Goal: Find specific fact: Find specific fact

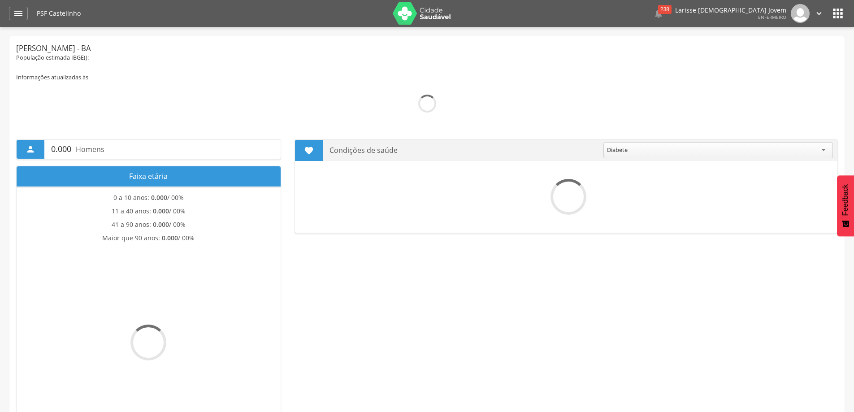
click at [26, 10] on div "" at bounding box center [18, 13] width 19 height 13
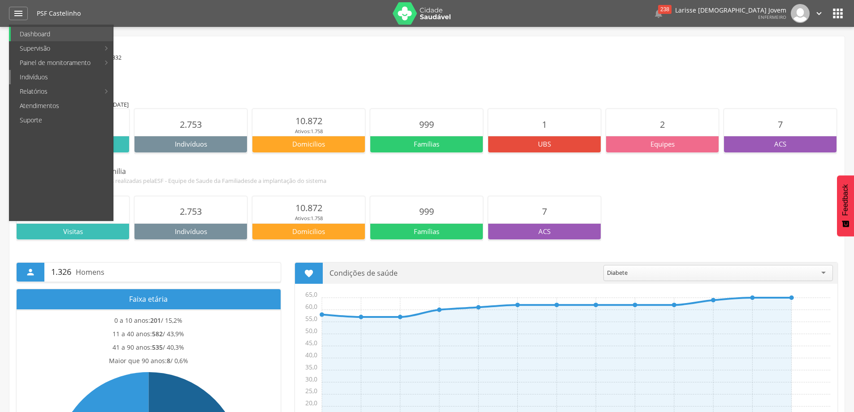
click at [35, 75] on link "Indivíduos" at bounding box center [62, 77] width 102 height 14
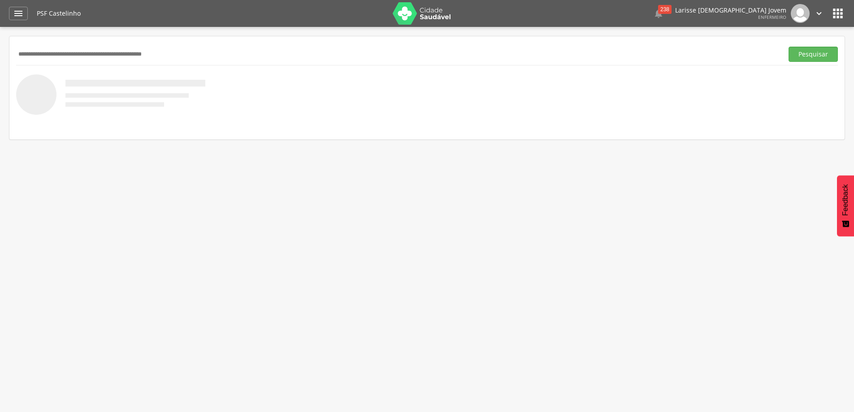
click at [99, 52] on input "text" at bounding box center [398, 54] width 764 height 15
type input "**********"
click at [789, 47] on button "Pesquisar" at bounding box center [813, 54] width 49 height 15
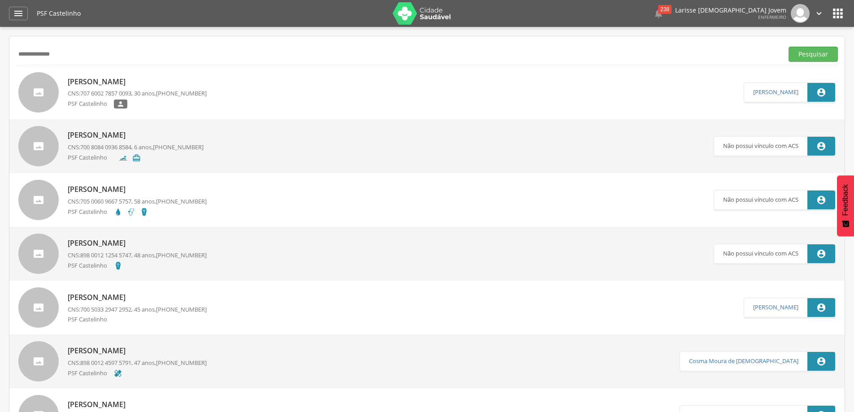
click at [103, 79] on p "Laiana Pereira da Silva" at bounding box center [137, 82] width 139 height 10
type input "**********"
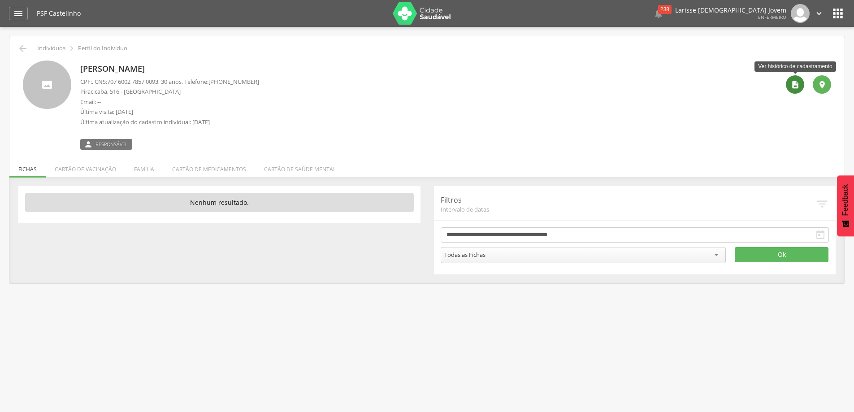
click at [802, 86] on div "" at bounding box center [795, 84] width 18 height 18
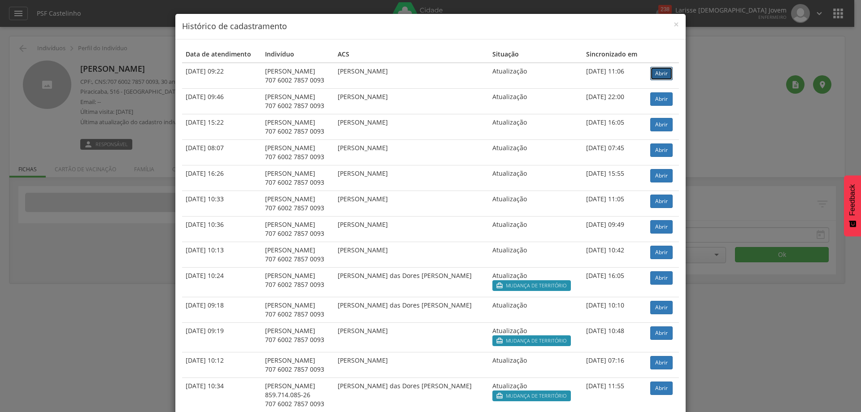
click at [661, 77] on link "Abrir" at bounding box center [661, 73] width 22 height 13
click at [743, 14] on div "× Histórico de cadastramento Data de atendimento Indivíduo ACS Situação Sincron…" at bounding box center [430, 206] width 861 height 412
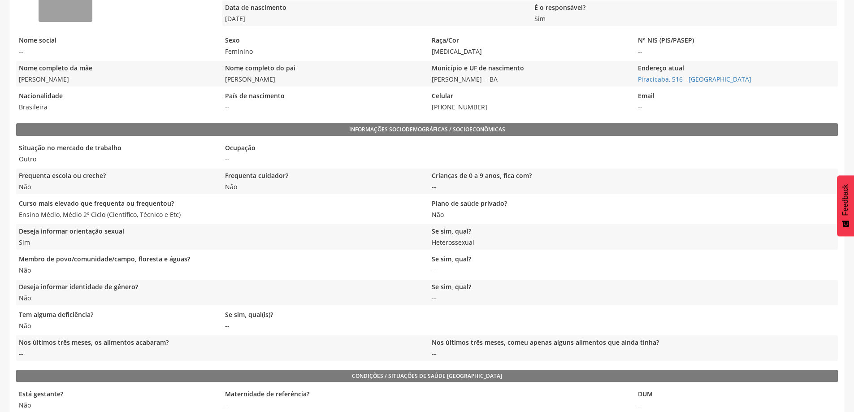
scroll to position [179, 0]
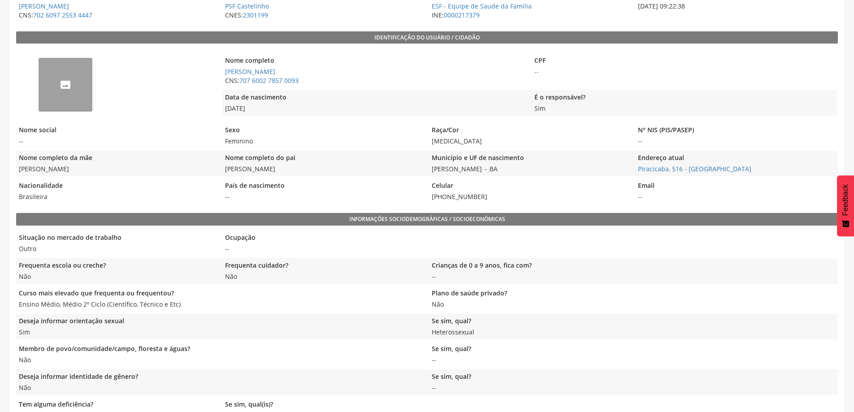
drag, startPoint x: 299, startPoint y: 170, endPoint x: 222, endPoint y: 174, distance: 77.7
click at [222, 174] on div "Nome completo da mãe Ednalva Pereira de Sousa Nome completo do pai Mauricio Per…" at bounding box center [427, 164] width 822 height 26
copy span "Mauricio Pereira da Silva"
click at [344, 138] on span "Feminino" at bounding box center [323, 141] width 202 height 9
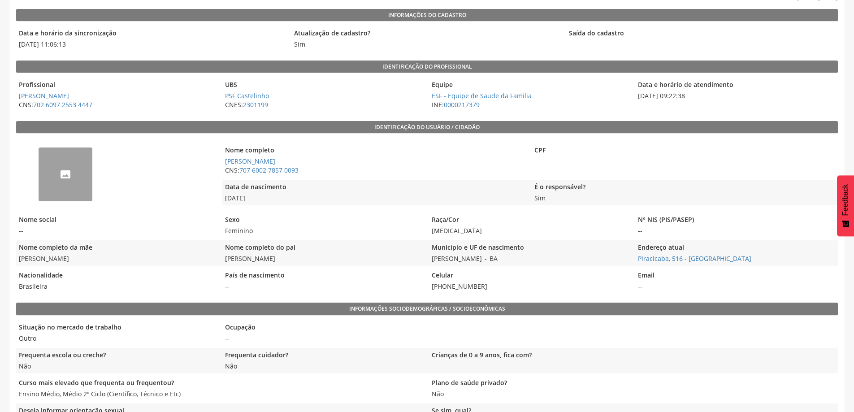
drag, startPoint x: 485, startPoint y: 288, endPoint x: 427, endPoint y: 287, distance: 57.4
click at [427, 287] on div "Nacionalidade Brasileira País de nascimento -- Celular (73) 99809-9967 Email --" at bounding box center [427, 281] width 822 height 26
copy span "(73) 99809-9967"
